Goal: Information Seeking & Learning: Learn about a topic

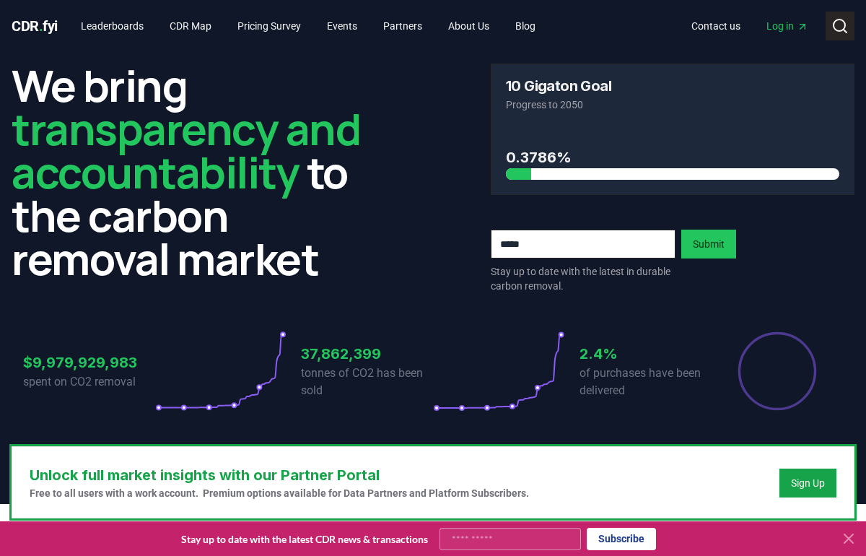
click at [842, 28] on icon at bounding box center [840, 25] width 17 height 17
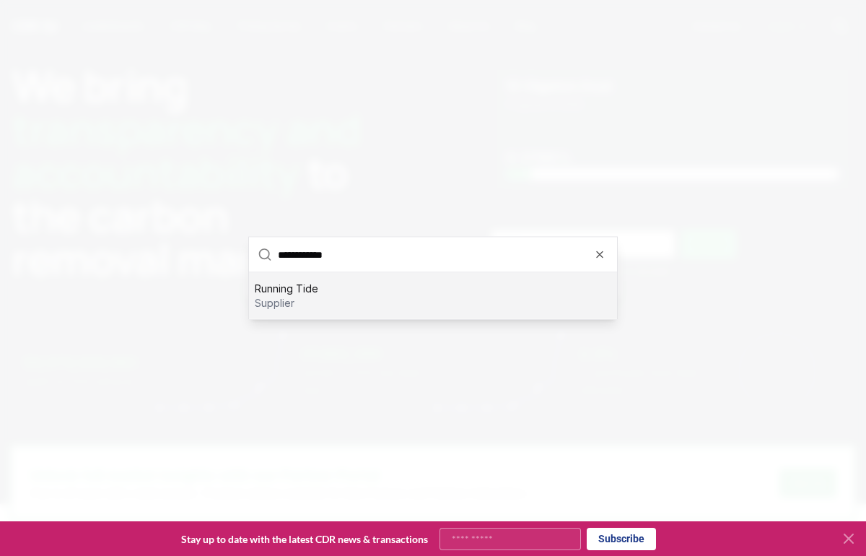
type input "**********"
click at [375, 302] on div "Running Tide supplier" at bounding box center [433, 296] width 368 height 46
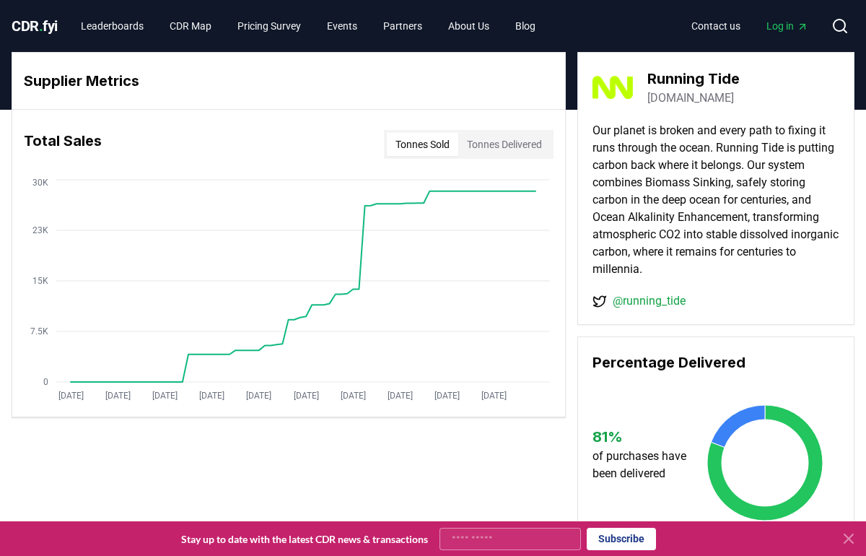
click at [495, 136] on button "Tonnes Delivered" at bounding box center [504, 144] width 92 height 23
click at [435, 145] on button "Tonnes Sold" at bounding box center [422, 144] width 71 height 23
click at [486, 145] on button "Tonnes Delivered" at bounding box center [504, 144] width 92 height 23
click at [477, 209] on icon "Jan 2019 Sep 2019 May 2020 Jan 2021 Sep 2021 May 2022 Jan 2023 Sep 2023 May 202…" at bounding box center [283, 291] width 542 height 231
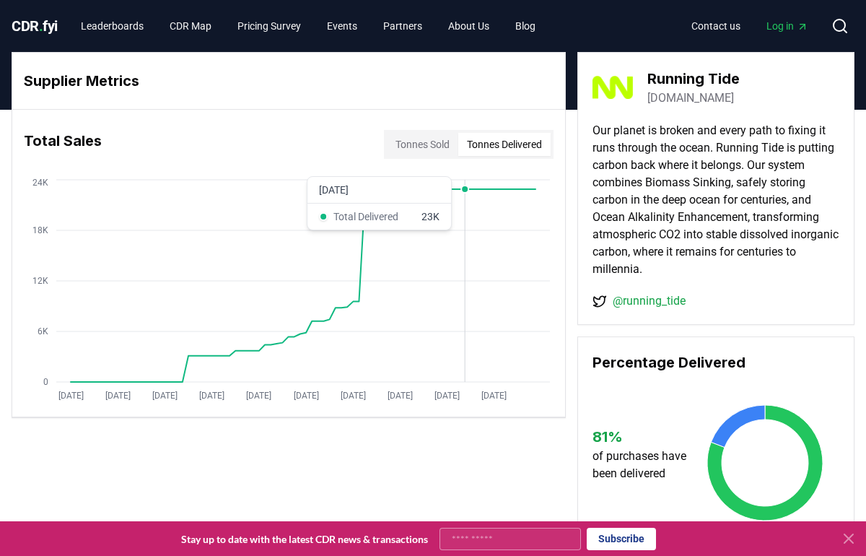
click at [466, 186] on circle at bounding box center [464, 189] width 7 height 7
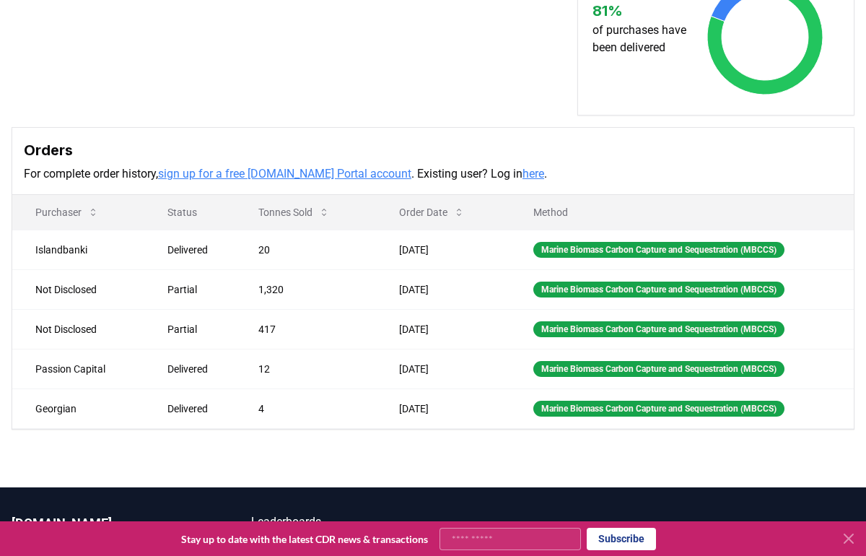
scroll to position [429, 0]
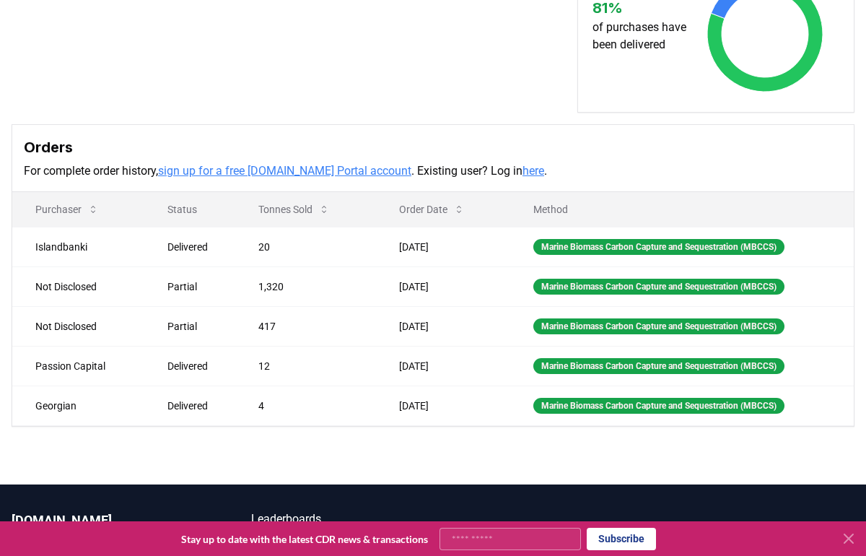
click at [328, 175] on link "sign up for a free CDR.fyi Portal account" at bounding box center [284, 171] width 253 height 14
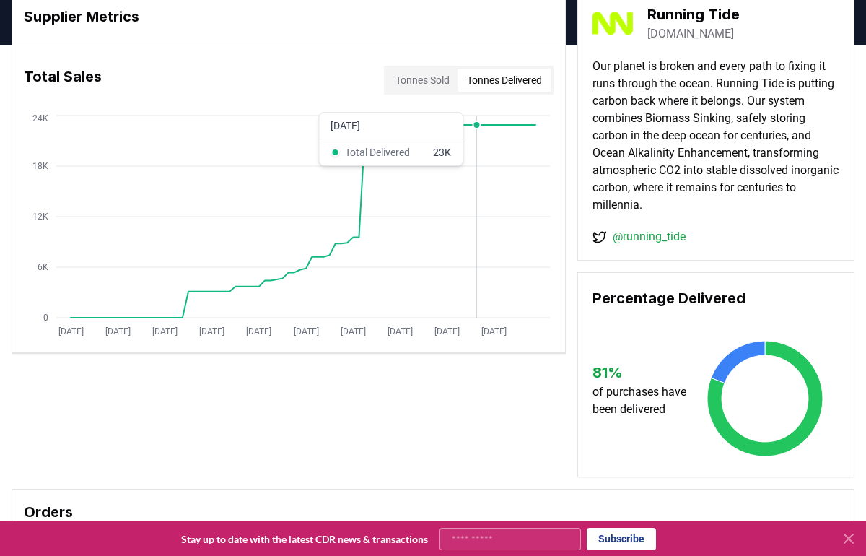
scroll to position [0, 0]
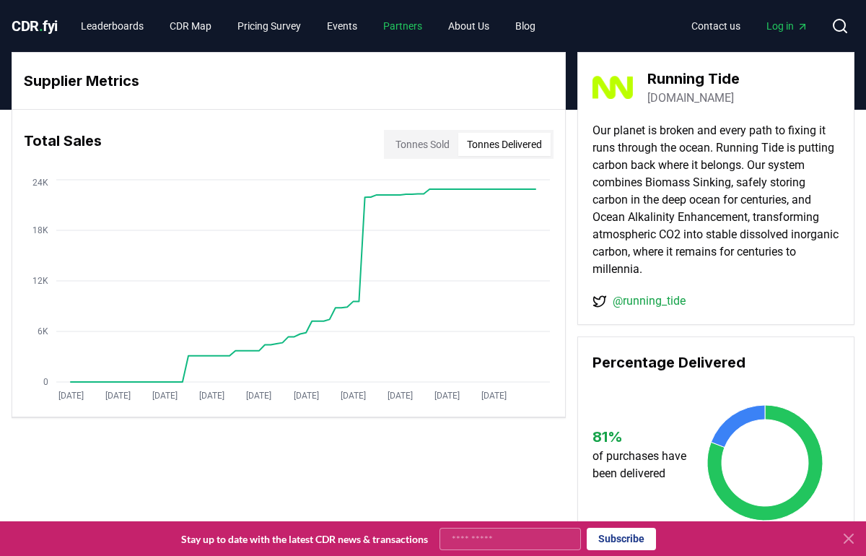
click at [424, 25] on link "Partners" at bounding box center [403, 26] width 62 height 26
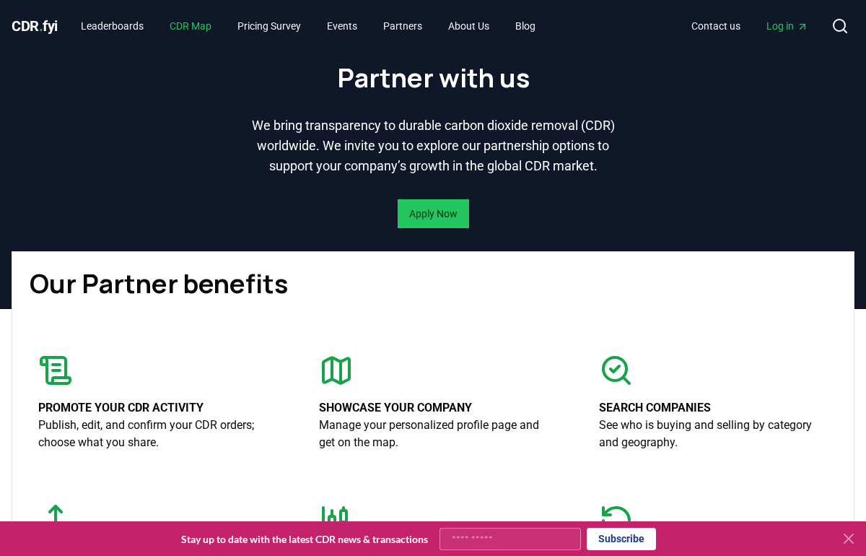
click at [212, 21] on link "CDR Map" at bounding box center [190, 26] width 65 height 26
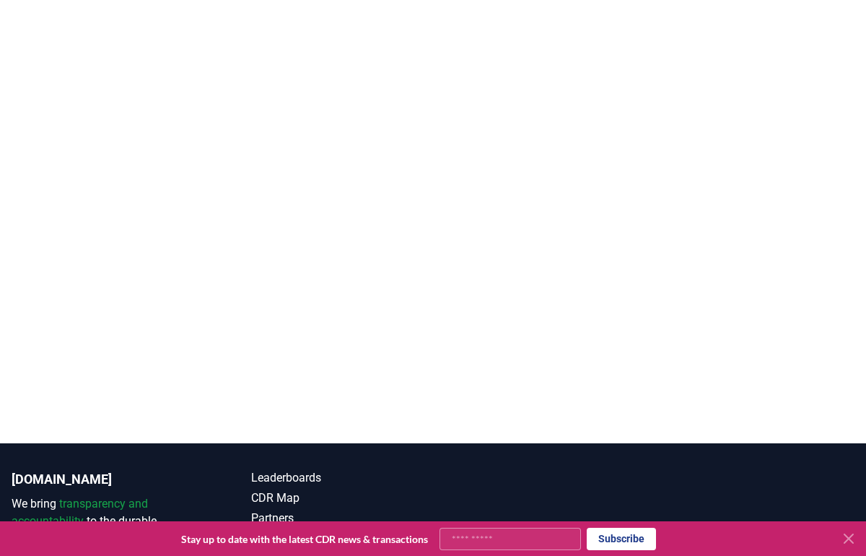
scroll to position [332, 0]
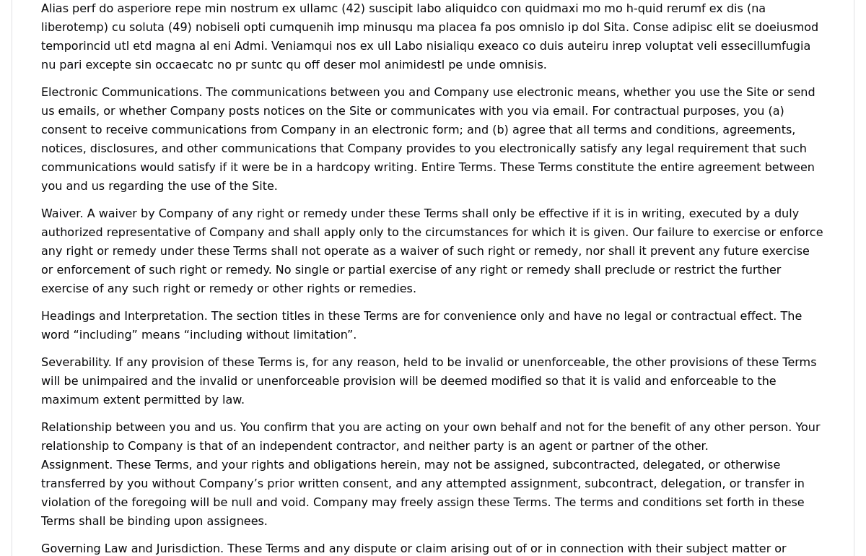
scroll to position [3051, 0]
